Goal: Check status: Check status

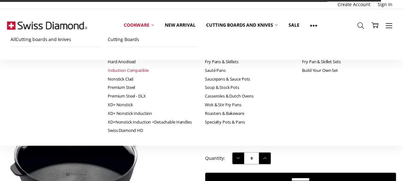
scroll to position [32, 0]
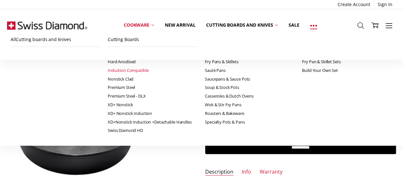
type input "**********"
click at [314, 26] on icon at bounding box center [313, 25] width 7 height 7
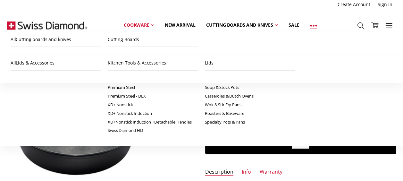
click at [314, 26] on icon at bounding box center [313, 25] width 7 height 7
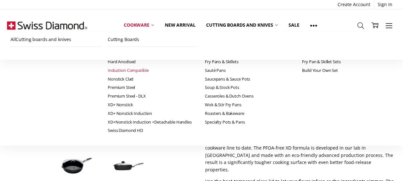
scroll to position [96, 0]
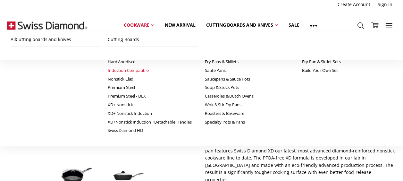
click at [62, 23] on img at bounding box center [47, 25] width 80 height 32
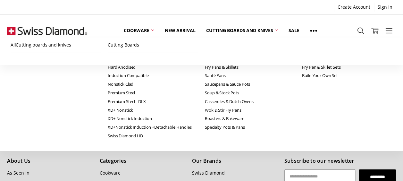
scroll to position [576, 0]
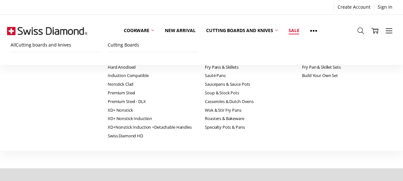
type input "**********"
click at [296, 30] on link "Sale" at bounding box center [293, 30] width 21 height 14
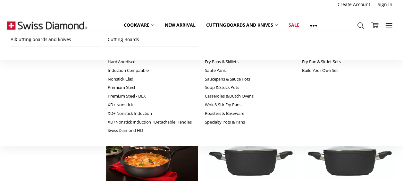
scroll to position [705, 0]
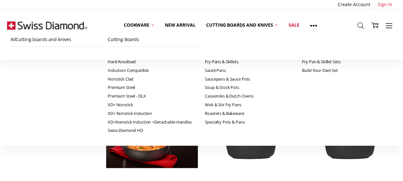
type input "**********"
click at [378, 7] on link "Sign In" at bounding box center [385, 4] width 22 height 9
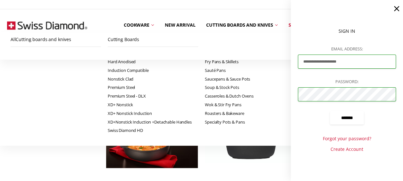
click at [352, 119] on input "*******" at bounding box center [347, 117] width 34 height 13
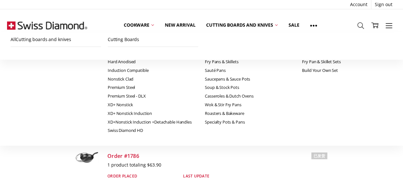
scroll to position [64, 0]
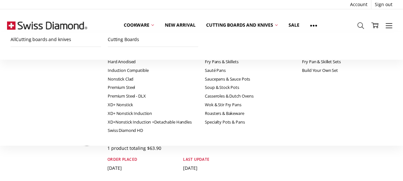
click at [119, 89] on link "Order #2232" at bounding box center [123, 88] width 32 height 7
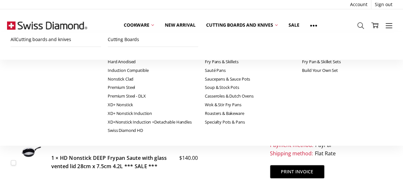
scroll to position [64, 0]
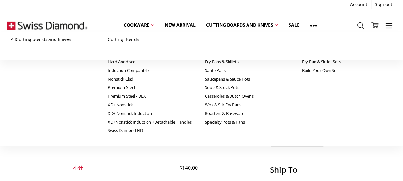
click at [94, 135] on h5 "1 × HD Nonstick DEEP Frypan Saute with glass vented lid 28cm x 7.5cm 4.2L *** S…" at bounding box center [124, 130] width 147 height 16
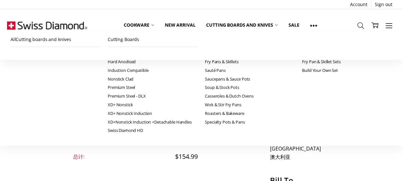
scroll to position [128, 0]
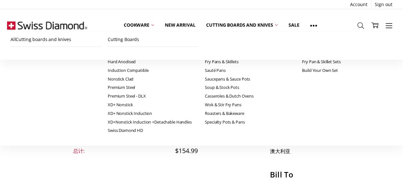
click at [27, 63] on img at bounding box center [31, 55] width 22 height 15
drag, startPoint x: 48, startPoint y: 69, endPoint x: 157, endPoint y: 79, distance: 109.6
click at [157, 79] on div "Checkbox 3160 label $140.00 1 × HD Nonstick DEEP Frypan Saute with glass vented…" at bounding box center [104, 66] width 187 height 37
click at [299, 25] on link "Sale" at bounding box center [293, 25] width 21 height 14
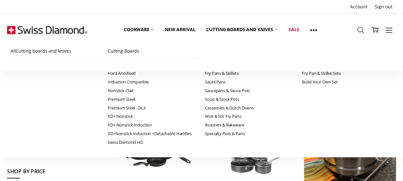
click at [18, 127] on link "Sale" at bounding box center [53, 126] width 92 height 11
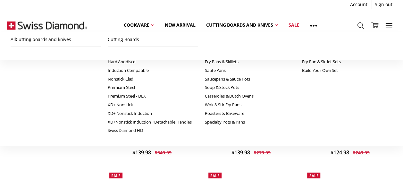
scroll to position [769, 0]
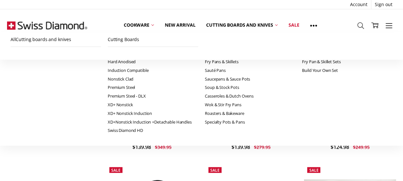
click at [149, 68] on img at bounding box center [152, 75] width 92 height 57
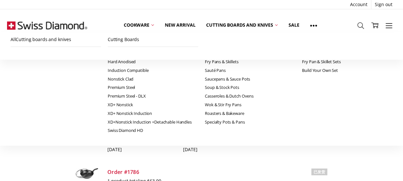
scroll to position [64, 0]
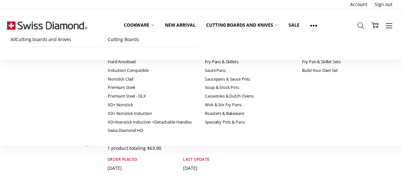
click at [125, 85] on link "Order #2232" at bounding box center [123, 88] width 32 height 7
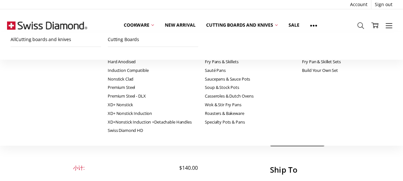
scroll to position [96, 0]
